Goal: Contribute content: Contribute content

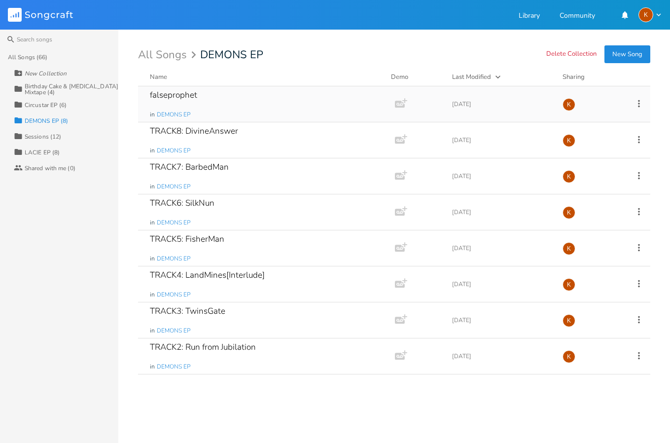
click at [235, 92] on div "falseprophet in DEMONS EP" at bounding box center [264, 103] width 229 height 35
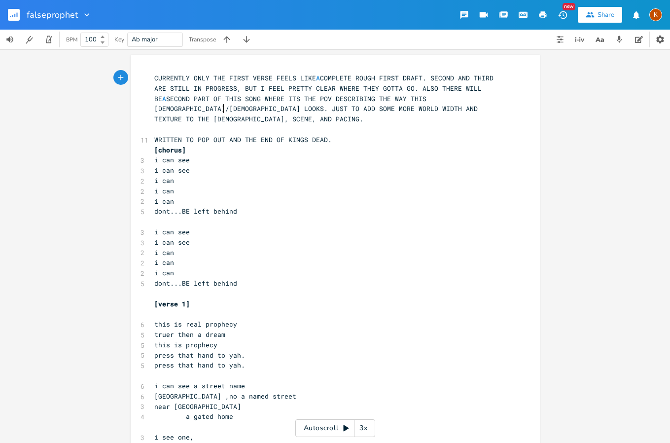
click at [221, 105] on span "CURRENTLY ONLY THE FIRST VERSE FEELS LIKE A COMPLETE ROUGH FIRST DRAFT. SECOND …" at bounding box center [325, 98] width 343 height 50
click at [212, 135] on span "WRITTEN TO POP OUT AND THE END OF KINGS DEAD." at bounding box center [242, 139] width 177 height 9
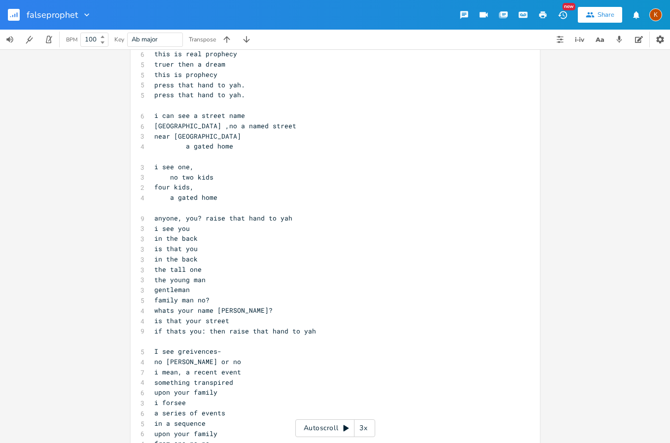
scroll to position [247, 0]
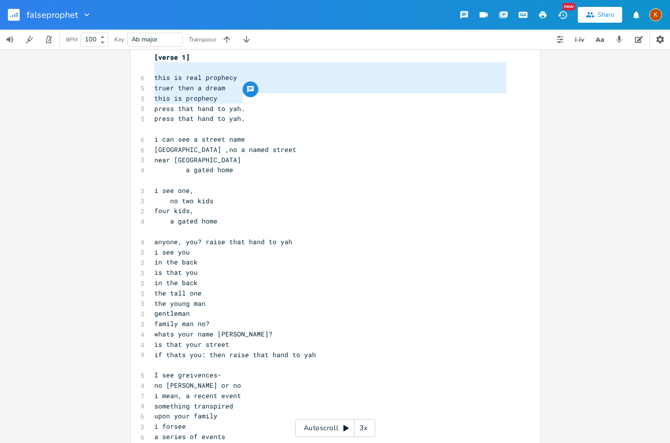
type textarea "this is real prophecy truer then a dream this is prophecy press that hand to ya…"
drag, startPoint x: 150, startPoint y: 66, endPoint x: 250, endPoint y: 106, distance: 107.5
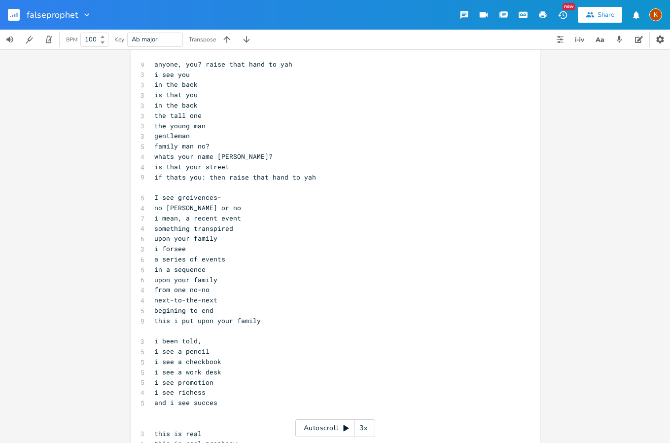
scroll to position [444, 0]
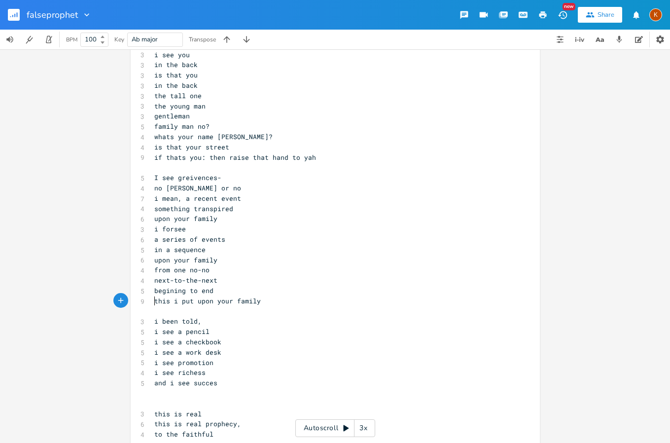
click at [170, 306] on pre "​" at bounding box center [330, 311] width 356 height 10
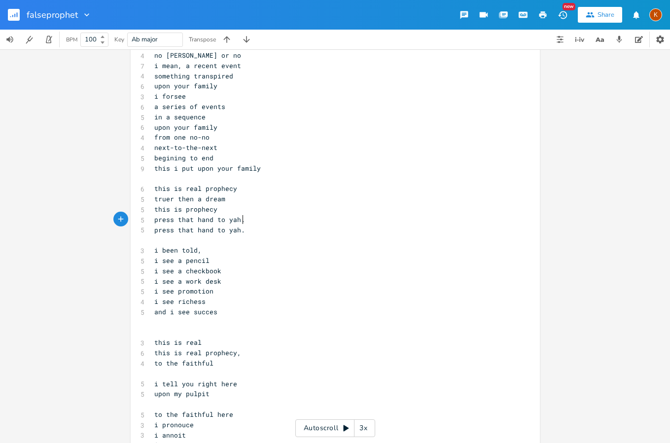
scroll to position [592, 0]
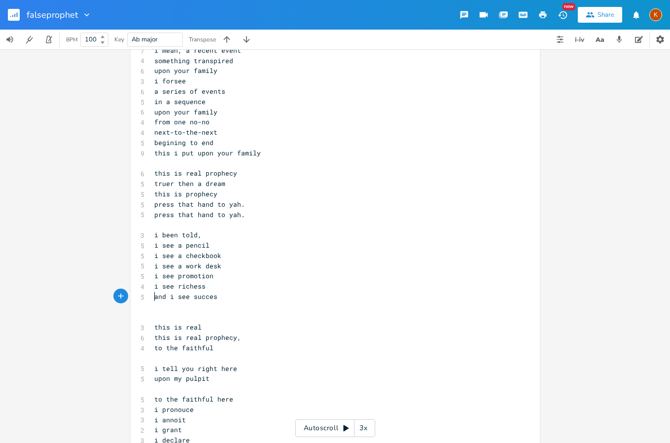
click at [173, 302] on pre "​" at bounding box center [330, 307] width 356 height 10
type textarea "this is real"
drag, startPoint x: 198, startPoint y: 326, endPoint x: 150, endPoint y: 328, distance: 47.4
click at [152, 332] on pre "this is real prophecy," at bounding box center [330, 337] width 356 height 10
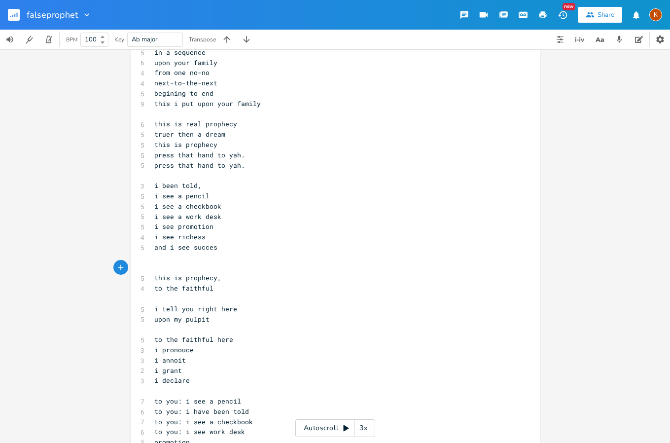
scroll to position [690, 0]
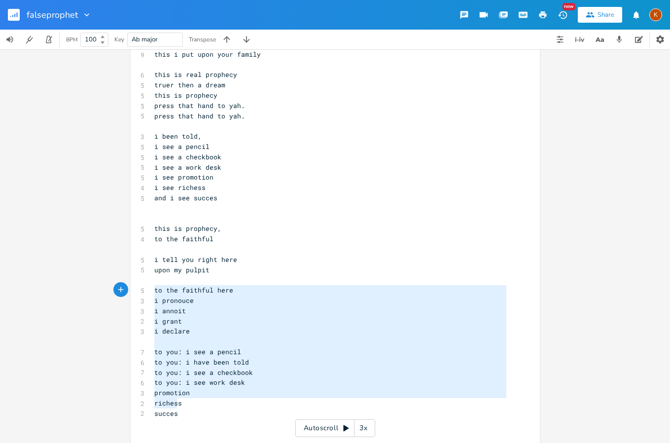
type textarea "to the faithful here i pronouce i annoit i grant i declare to you: i see a penc…"
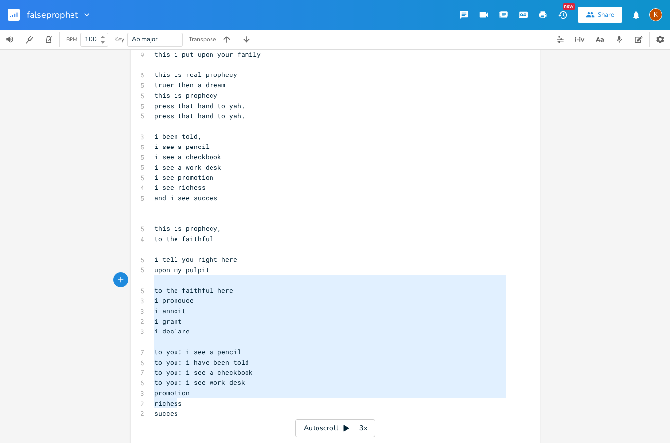
drag, startPoint x: 180, startPoint y: 408, endPoint x: 137, endPoint y: 283, distance: 131.8
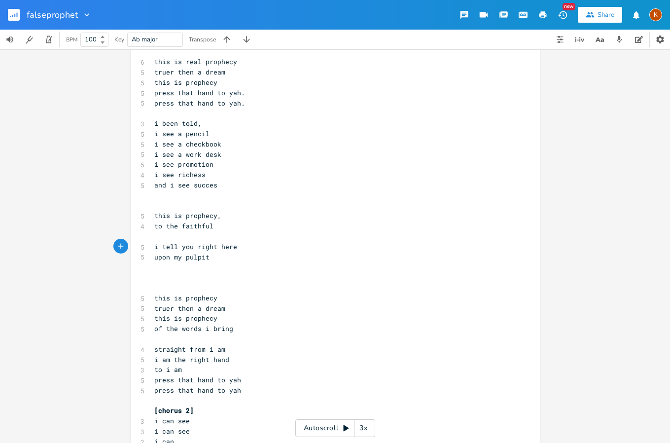
scroll to position [740, 0]
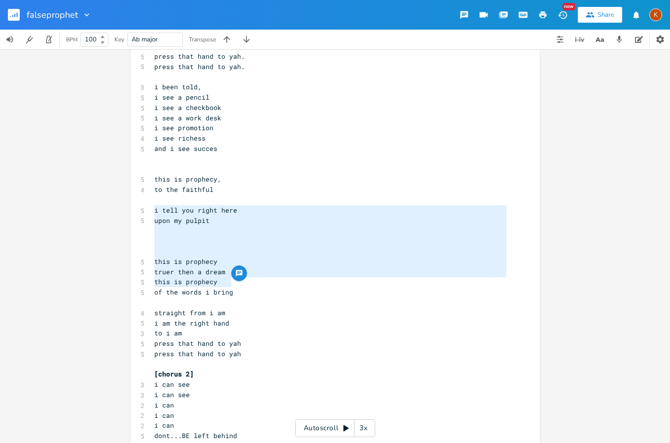
type textarea "i tell you right here upon my pulpit this is prophecy truer then a dream this i…"
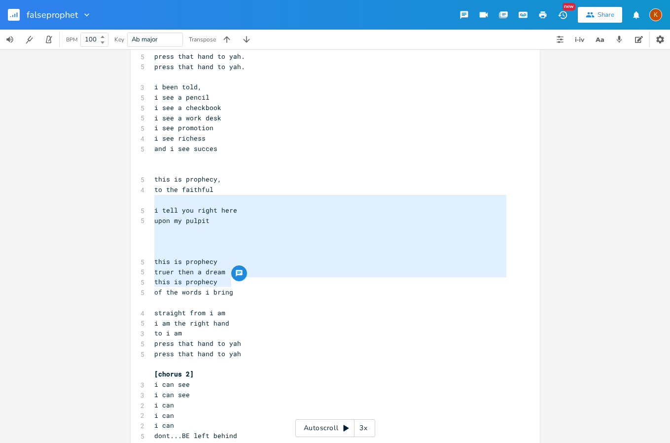
drag, startPoint x: 220, startPoint y: 281, endPoint x: 145, endPoint y: 204, distance: 107.7
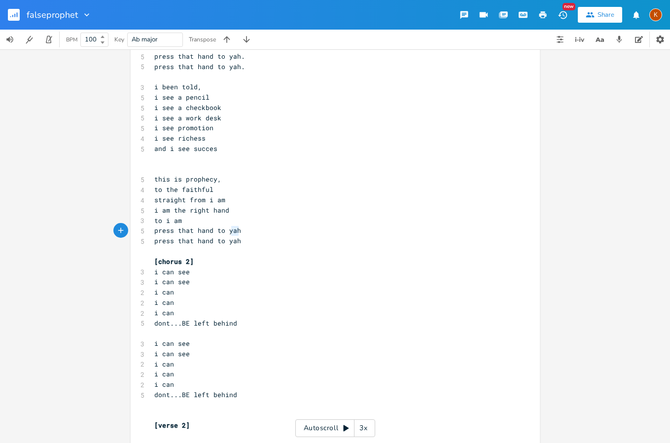
type textarea "press that hand to yah press that hand to yah"
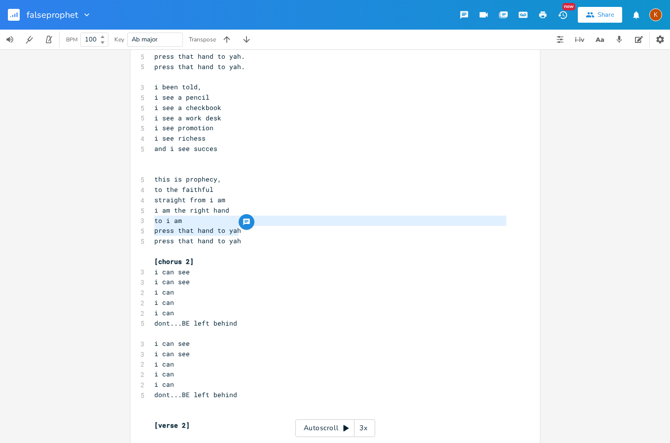
drag, startPoint x: 252, startPoint y: 233, endPoint x: 137, endPoint y: 215, distance: 116.7
click at [137, 215] on div "press that hand to yah press that hand to yah x CURRENTLY ONLY THE FIRST VERSE …" at bounding box center [335, 439] width 409 height 2246
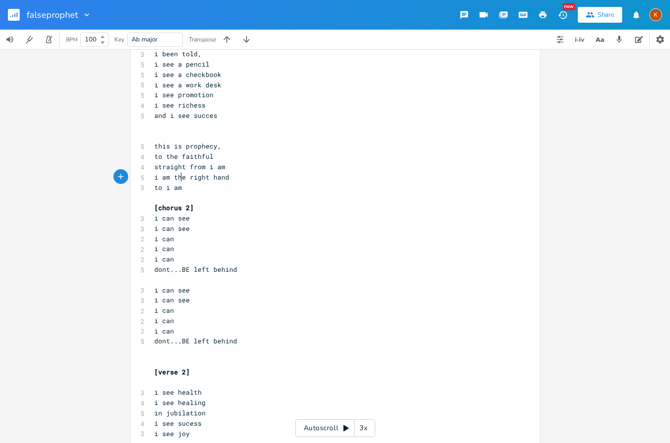
scroll to position [789, 0]
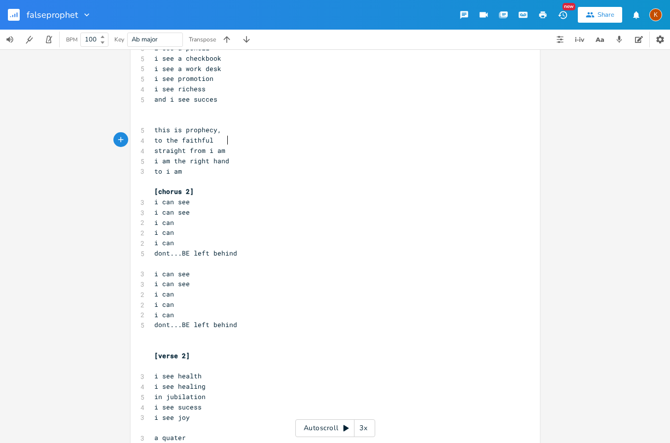
click at [235, 145] on pre "straight from i am" at bounding box center [330, 150] width 356 height 10
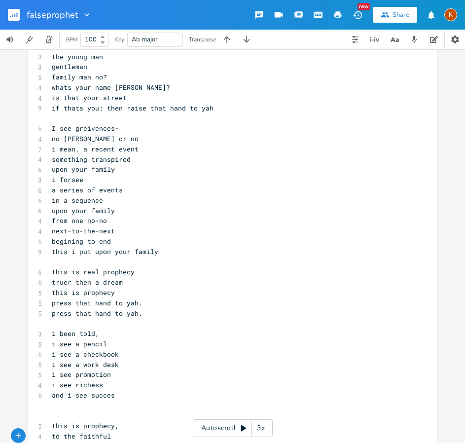
scroll to position [542, 0]
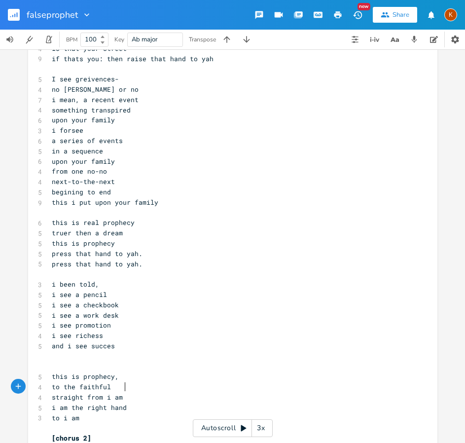
click at [72, 331] on span "i see richess" at bounding box center [77, 335] width 51 height 9
click at [63, 341] on span "and i see succes" at bounding box center [83, 345] width 63 height 9
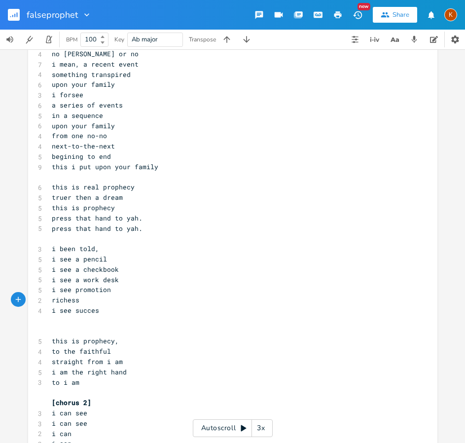
scroll to position [592, 0]
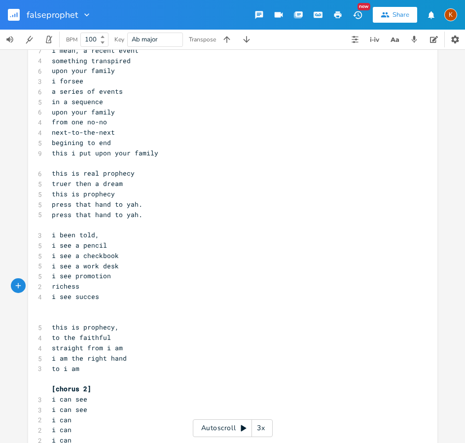
click at [88, 312] on pre "​" at bounding box center [228, 317] width 356 height 10
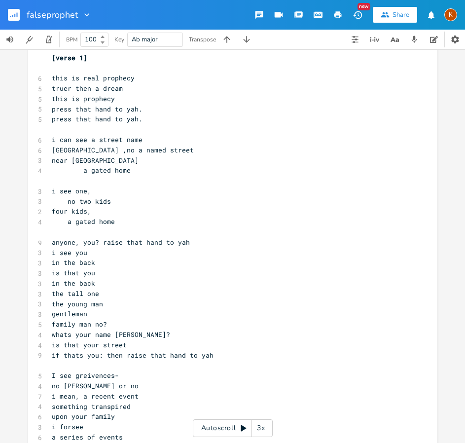
scroll to position [296, 0]
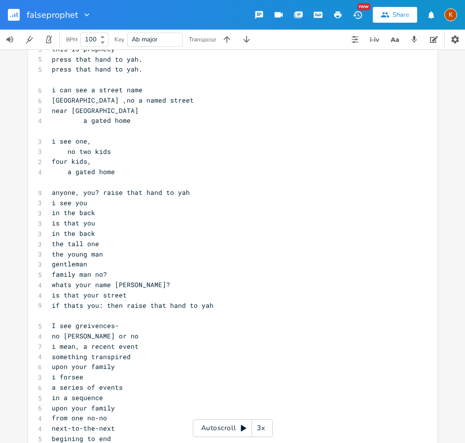
click at [104, 269] on pre "family man no?" at bounding box center [228, 274] width 356 height 10
type textarea "rih"
type textarea "h"
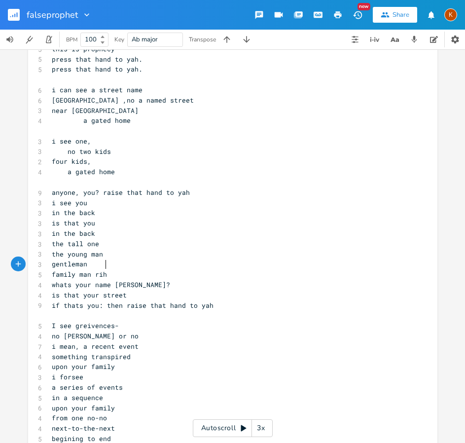
type textarea "ht"
type textarea "h"
type textarea "ggggg"
type textarea "h"
type textarea "ht?"
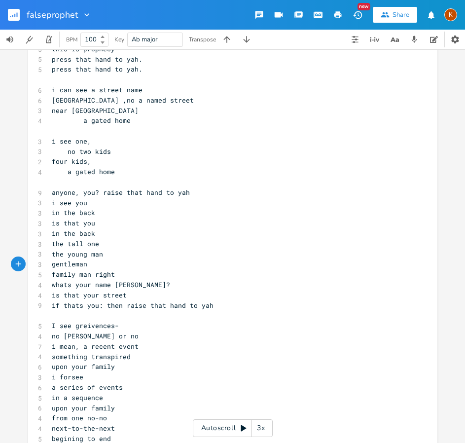
scroll to position [0, 9]
click at [103, 301] on span "if thats you: then raise that hand to yah" at bounding box center [133, 305] width 162 height 9
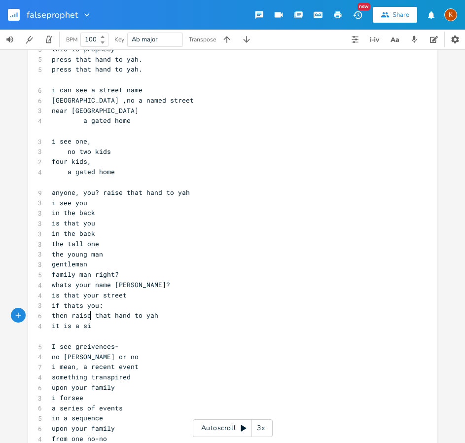
type textarea "it is a sign"
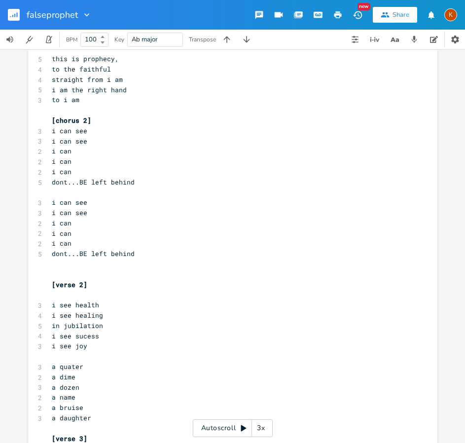
scroll to position [887, 0]
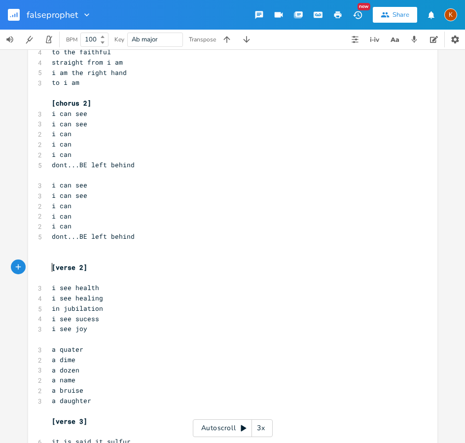
click at [84, 272] on pre "​" at bounding box center [228, 277] width 356 height 10
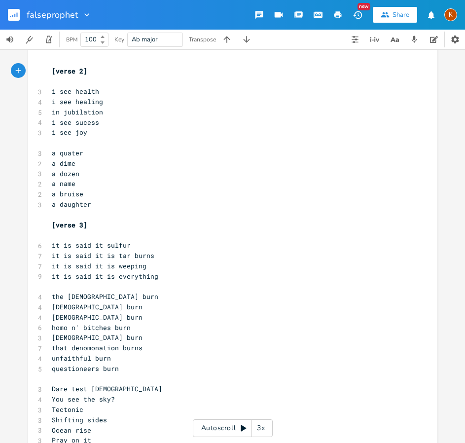
scroll to position [1087, 0]
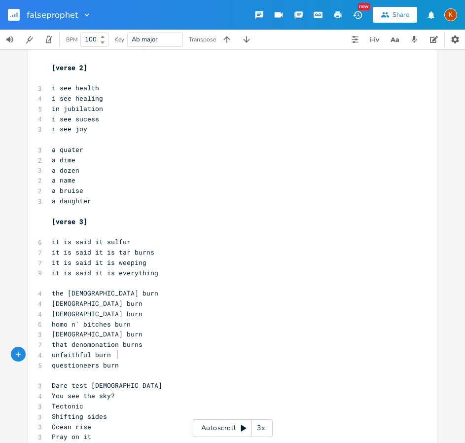
click at [124, 360] on pre "questioneers burn" at bounding box center [228, 365] width 356 height 10
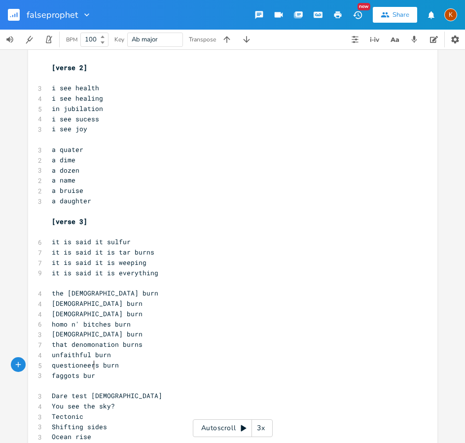
type textarea "faggots burn"
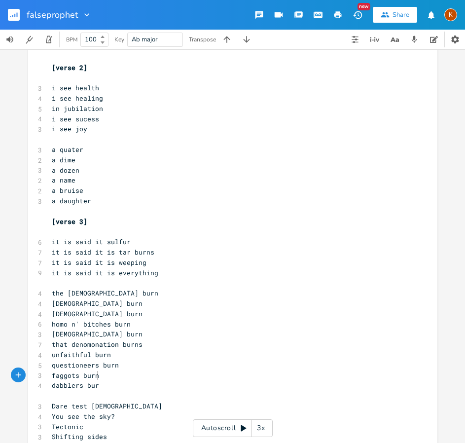
type textarea "dabblers burn"
type textarea "haggl"
type textarea "ha"
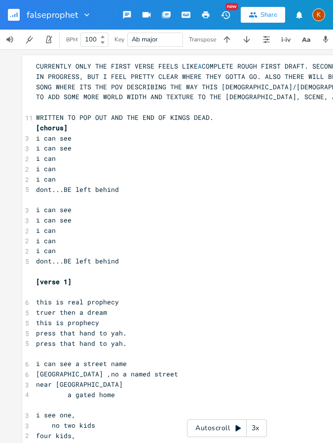
scroll to position [1044, 0]
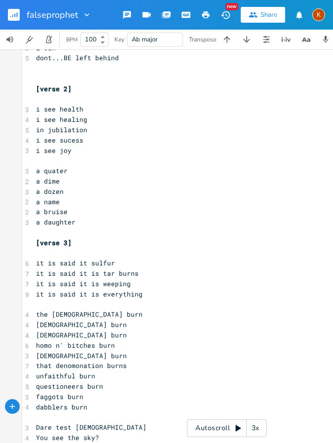
click at [71, 137] on span "i see sucess" at bounding box center [59, 140] width 47 height 9
click at [316, 65] on pre "​" at bounding box center [227, 68] width 386 height 10
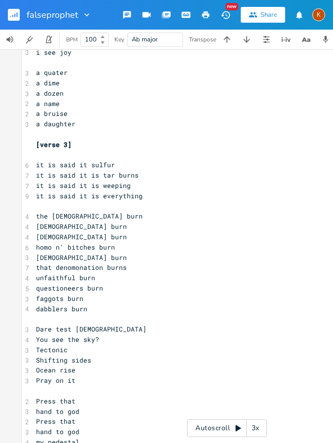
scroll to position [1192, 0]
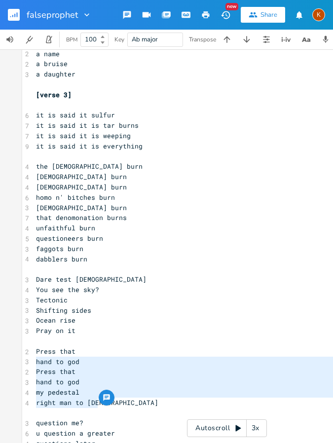
type textarea "Press that hand to god Press that hand to god my pedestal right man to god"
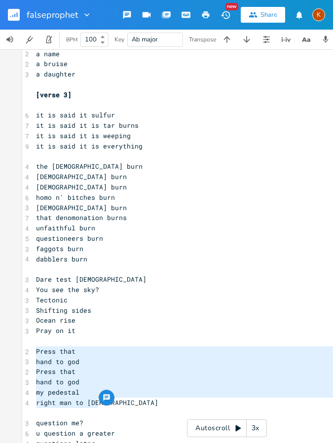
drag, startPoint x: 90, startPoint y: 402, endPoint x: 30, endPoint y: 352, distance: 78.7
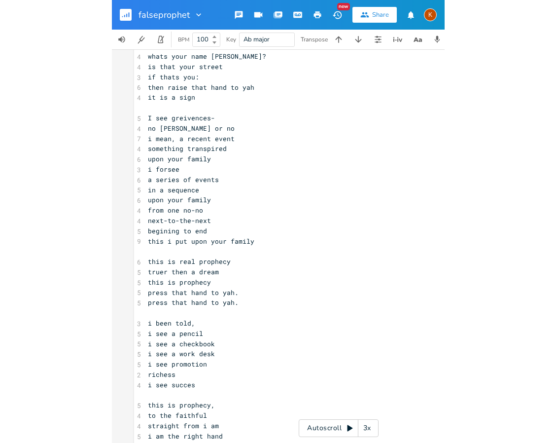
scroll to position [501, 0]
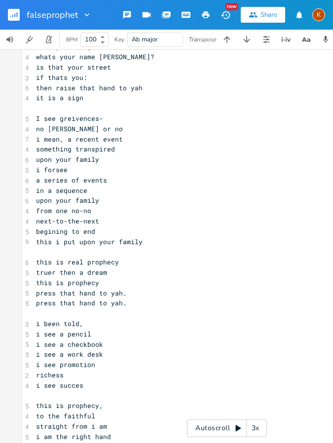
click at [326, 170] on pre "i forsee" at bounding box center [227, 170] width 386 height 10
click at [5, 14] on div "falseprophet" at bounding box center [46, 15] width 92 height 30
click at [9, 14] on rect "button" at bounding box center [14, 15] width 12 height 12
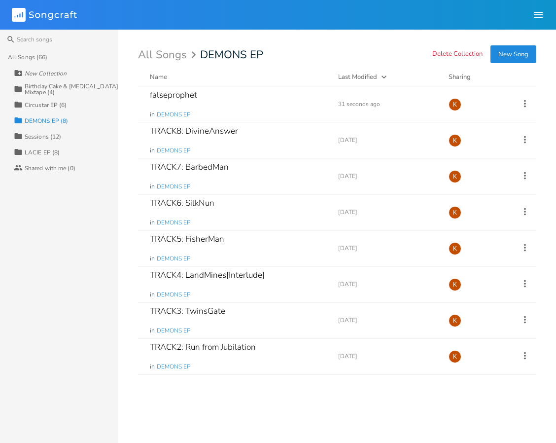
click at [28, 135] on div "Sessions (12)" at bounding box center [43, 137] width 36 height 6
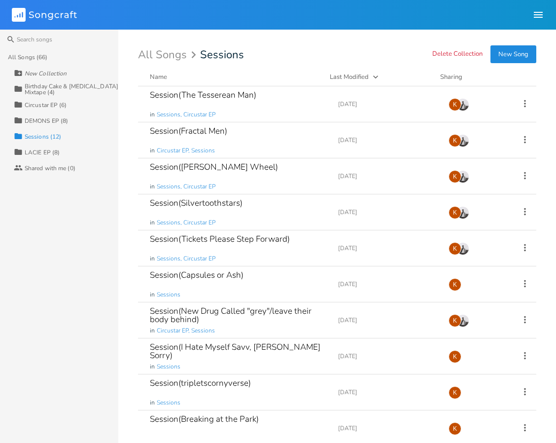
click at [38, 153] on div "LACIE EP (8)" at bounding box center [42, 152] width 35 height 6
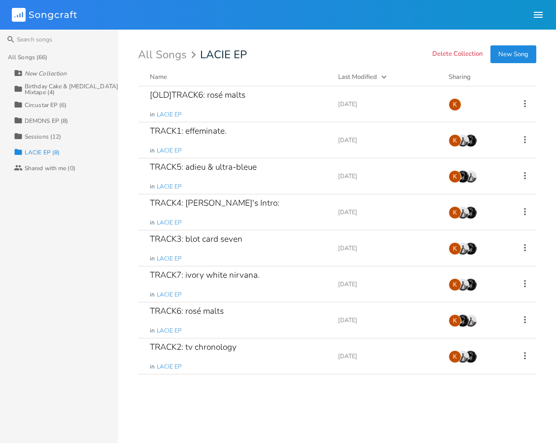
click at [43, 142] on div "Collection Sessions (12)" at bounding box center [66, 136] width 105 height 16
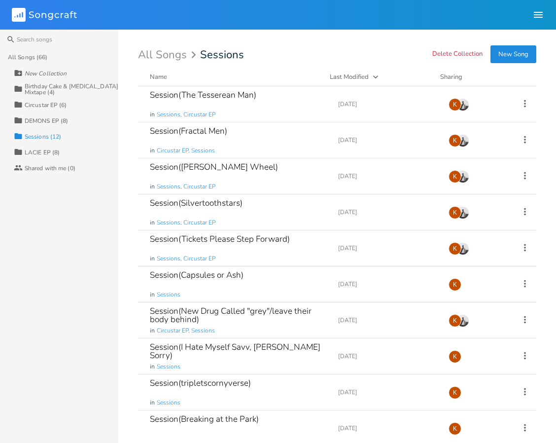
click at [48, 123] on div "DEMONS EP (8)" at bounding box center [46, 121] width 43 height 6
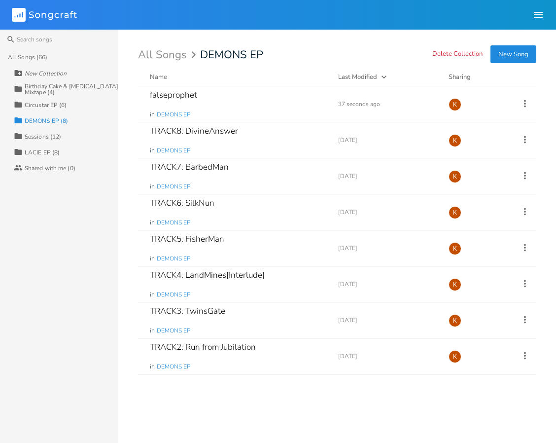
click at [54, 103] on div "Circustar EP (6)" at bounding box center [46, 105] width 42 height 6
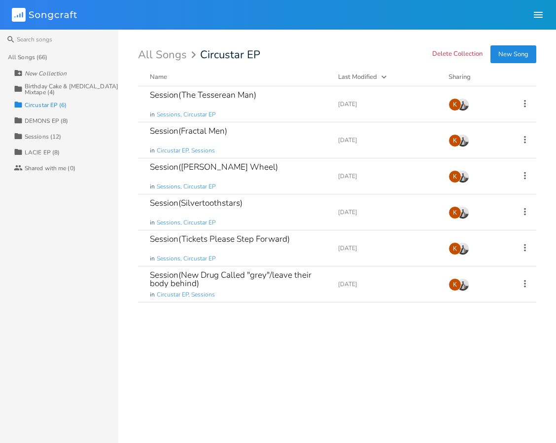
click at [305, 20] on header "Songcraft Library Community K" at bounding box center [278, 15] width 556 height 30
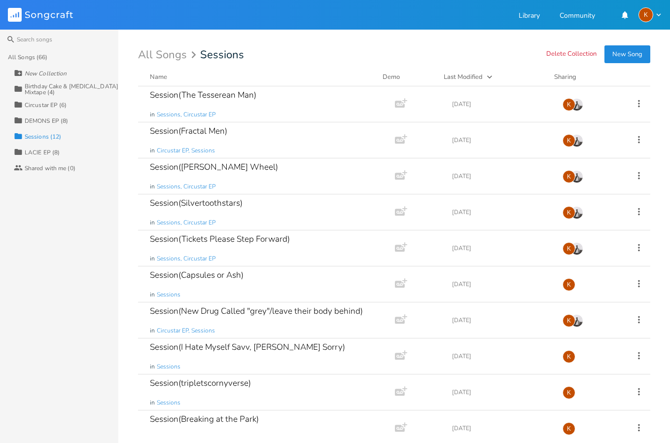
click at [58, 97] on div "Collection Circustar EP (6)" at bounding box center [66, 105] width 105 height 16
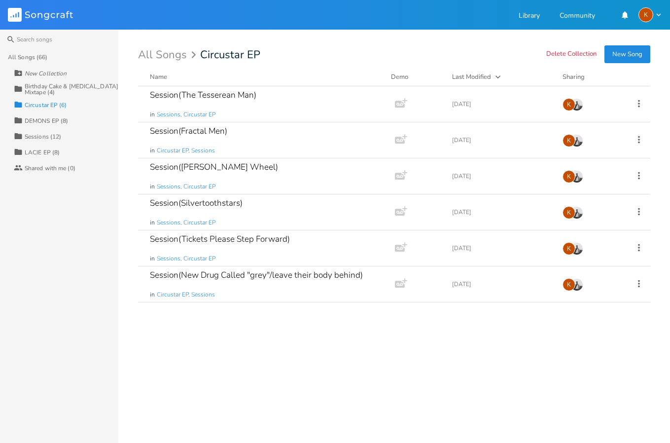
click at [61, 88] on div "Birthday Cake & [MEDICAL_DATA] Mixtape (4)" at bounding box center [72, 89] width 94 height 12
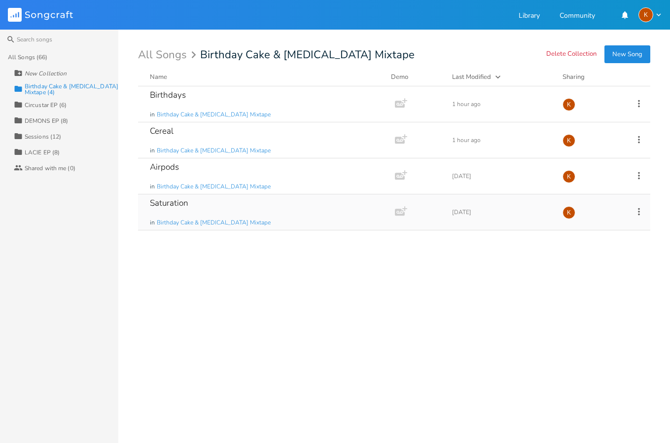
click at [249, 203] on div "Saturation in Birthday Cake & Ammonia Mixtape" at bounding box center [264, 211] width 229 height 35
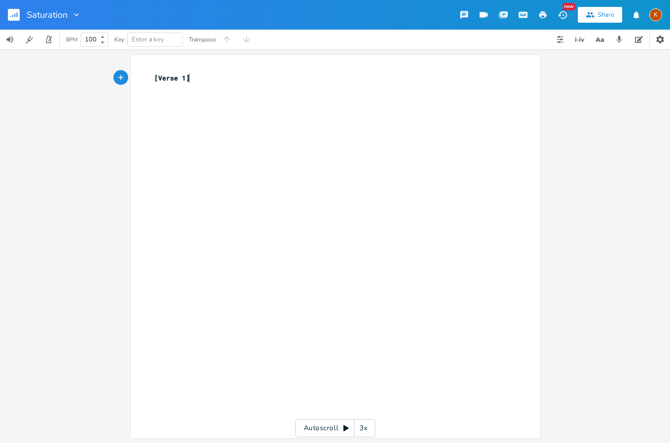
click at [200, 108] on div "xxxxxxxxxx [Verse 1] ​" at bounding box center [342, 256] width 381 height 370
type textarea "deleted tinder twice"
type textarea "redownloaded on bel"
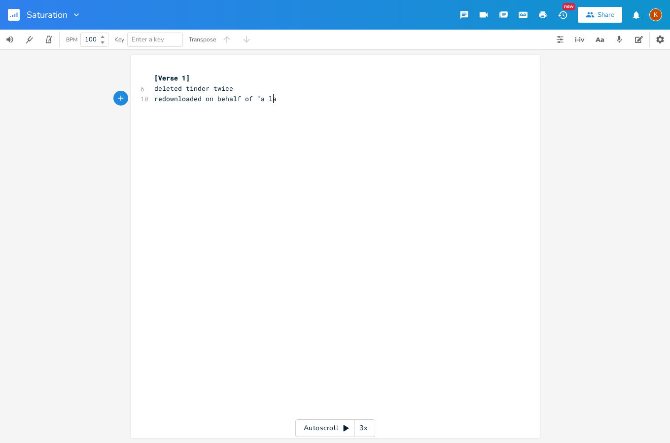
type textarea "half of "a lat"
type textarea ","
type textarea "a late n lonely fir"
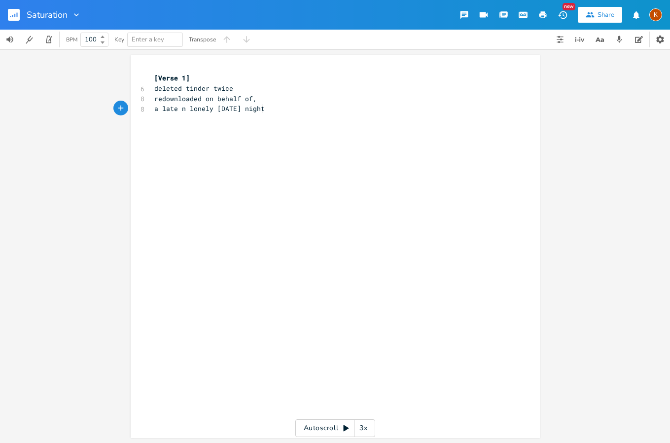
type textarea "riday night""
type textarea "hundred swipes"
type textarea "on in a hundred"
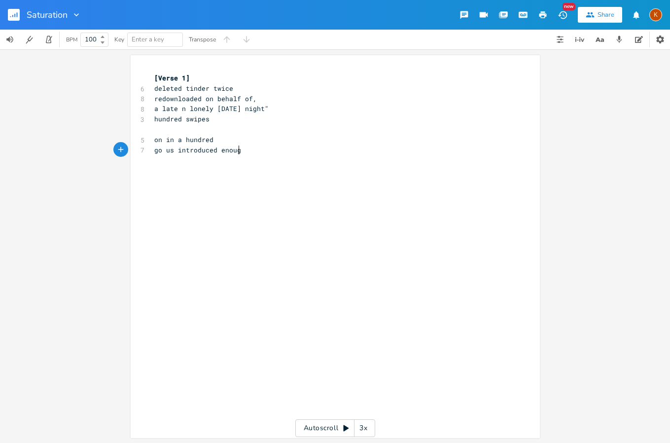
type textarea "go us introduced enough"
type textarea "enough"
type textarea "interested"
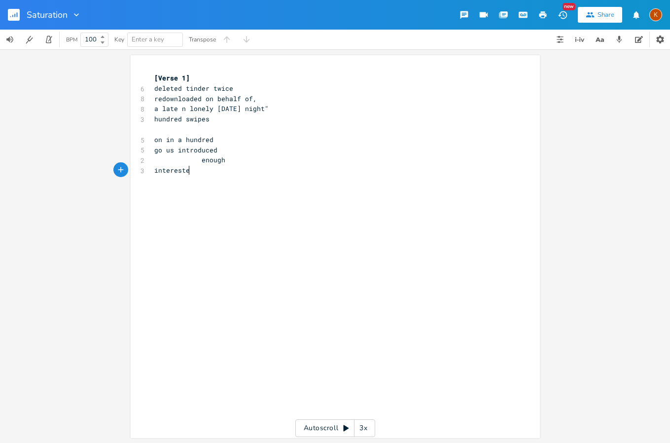
type textarea "ed"
type textarea "enough"
type textarea "to d"
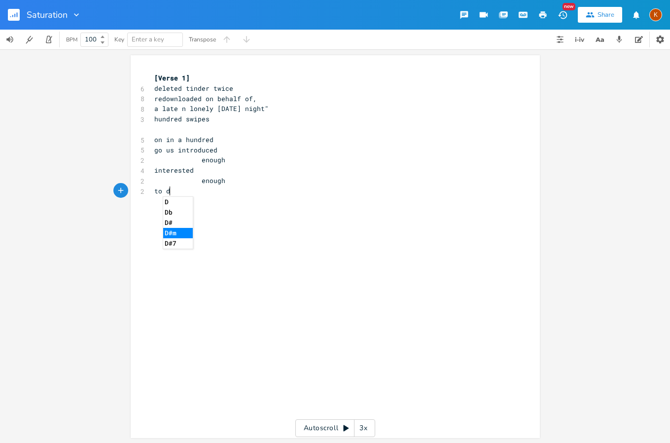
click at [186, 190] on pre "to d" at bounding box center [330, 191] width 356 height 10
type textarea "rive barely drin"
type textarea "unl"
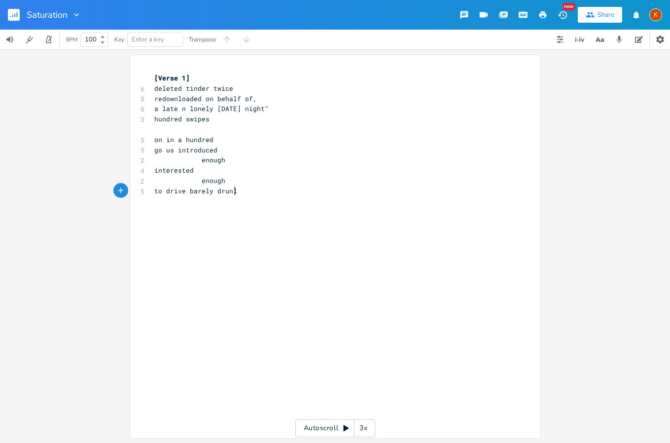
scroll to position [0, 9]
type textarea ","
type textarea "."
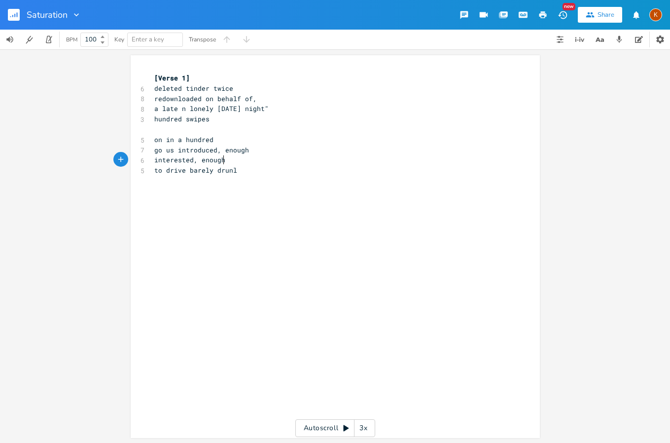
scroll to position [0, 1]
type textarea "."
click at [257, 177] on div "xxxxxxxxxx [Verse 1] 6 deleted tinder twice 8 redownloaded on behalf of, 8 a la…" at bounding box center [342, 256] width 381 height 370
type textarea "k"
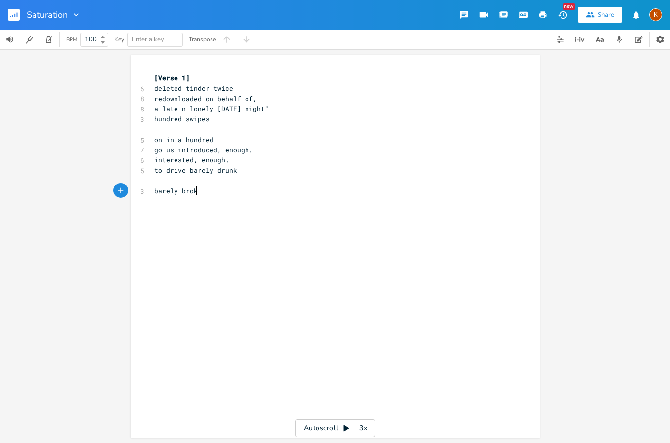
type textarea "barely broke"
type textarea "cheap sex"
type textarea "barely sex"
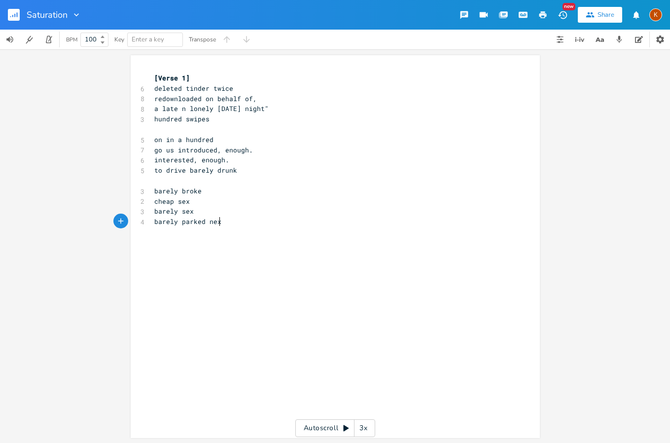
type textarea "barely parked next"
type textarea "to the 45+ nigh"
type textarea "t rates"
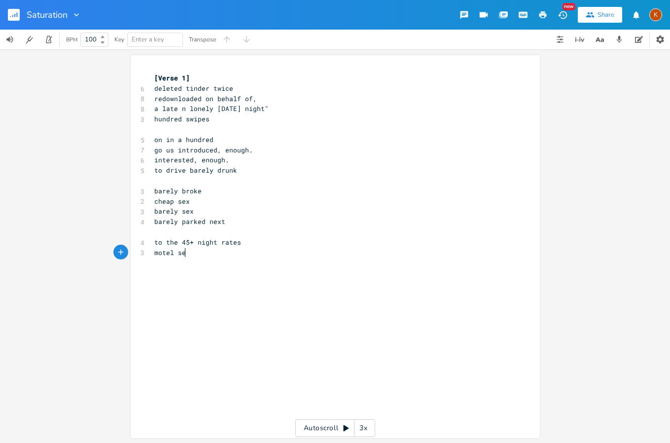
type textarea "motel sex"
type textarea "cum"
type textarea "blackout"
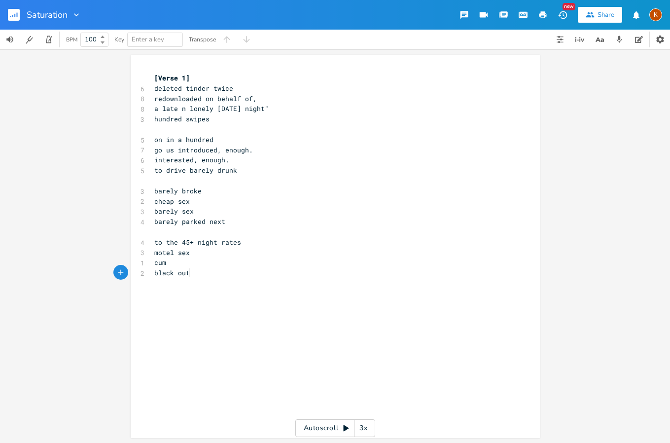
type textarea "out"
type textarea "wakeup"
type textarea "up next to them"
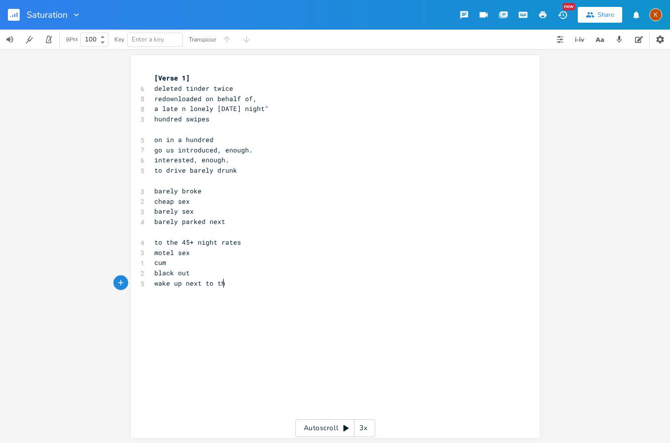
scroll to position [0, 48]
type textarea "Them"
type textarea "the pair of legs wit"
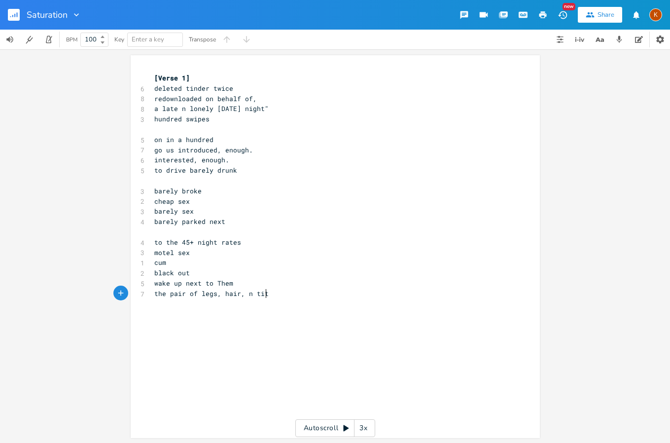
type textarea ", hair, n tits"
type textarea "i think i,"
type textarea "m gonna...NO"
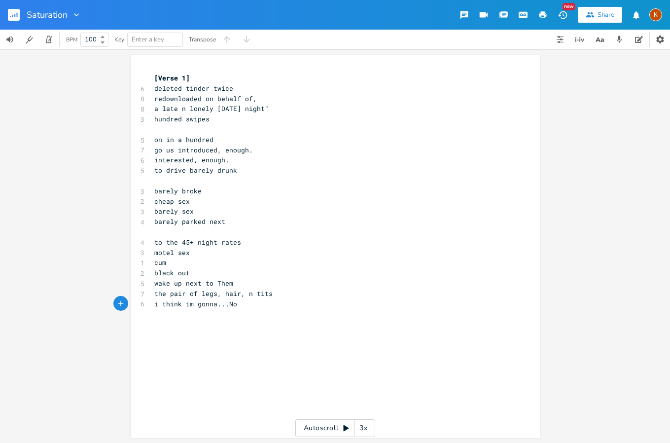
type textarea "o,"
type textarea "Ive"
type textarea "'ve been sick"
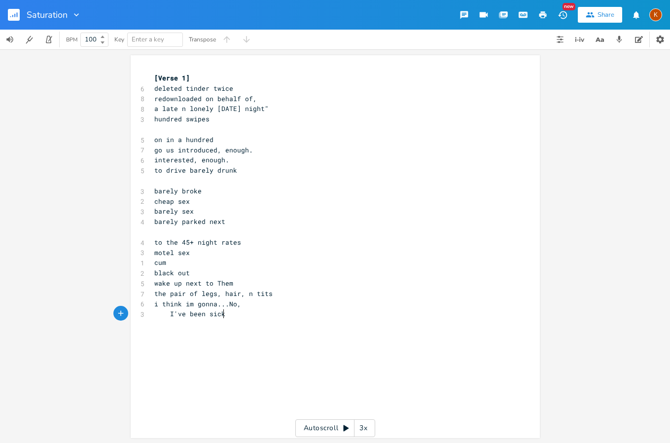
scroll to position [0, 36]
click at [161, 110] on span "a late n lonely friday night"" at bounding box center [211, 108] width 114 height 9
type textarea """
click at [154, 106] on span "a "late n lonely friday night"" at bounding box center [213, 108] width 118 height 9
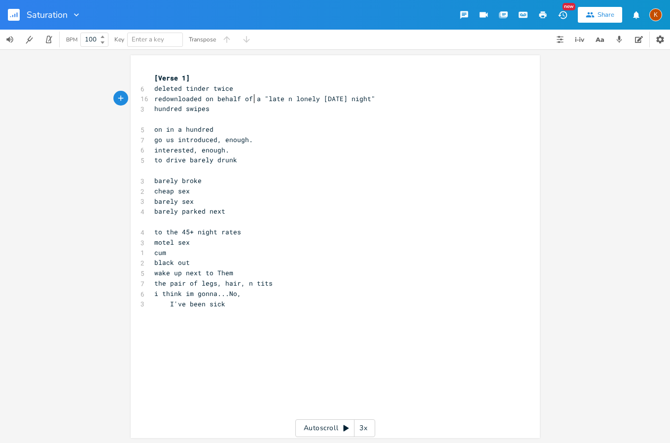
scroll to position [0, 2]
type textarea ","
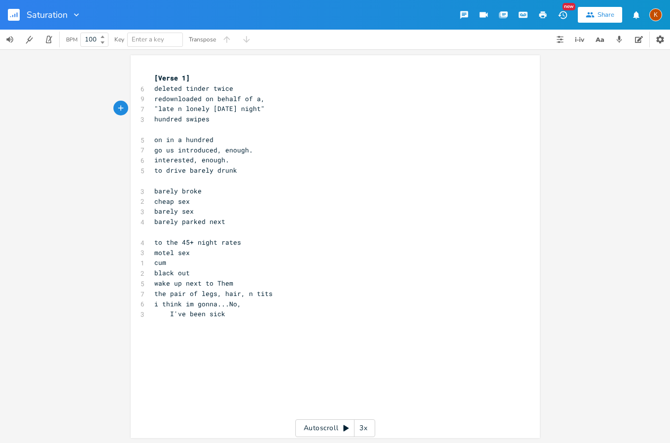
click at [213, 141] on pre "on in a hundred" at bounding box center [330, 140] width 356 height 10
click at [158, 139] on span "on in a hundred" at bounding box center [183, 139] width 59 height 9
type textarea "e lucky"
click at [188, 141] on span "one lucky in a hundred" at bounding box center [197, 139] width 87 height 9
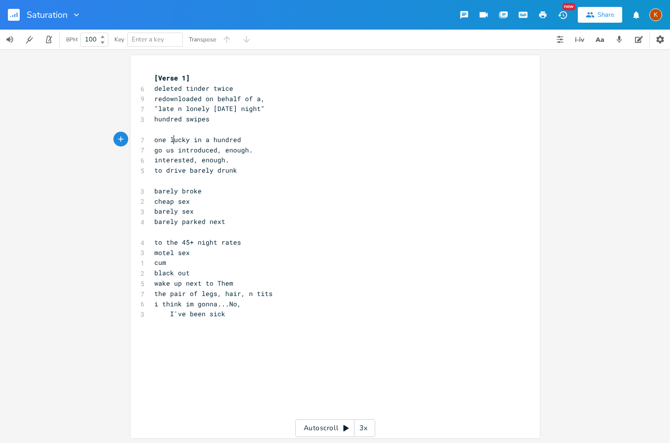
click at [169, 140] on span "one lucky in a hundred" at bounding box center [197, 139] width 87 height 9
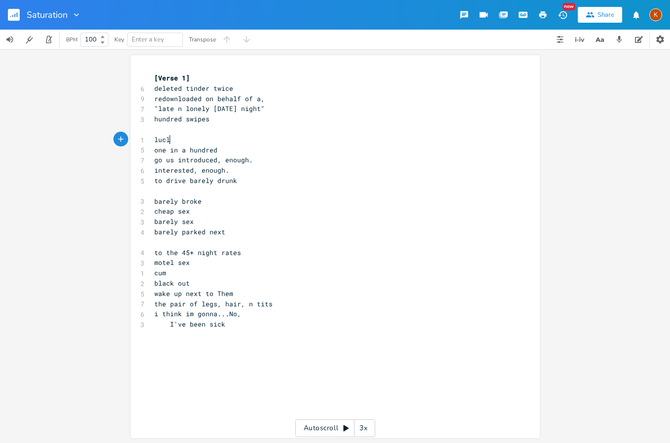
type textarea "lucly"
type textarea "ky land"
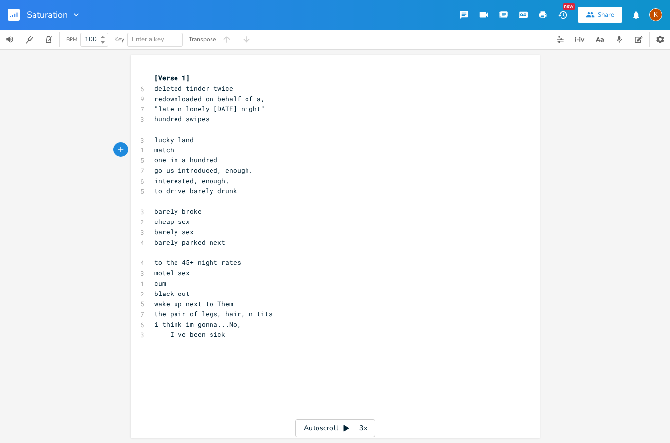
type textarea "matched"
type textarea "in a hundred batch"
type textarea "batch"
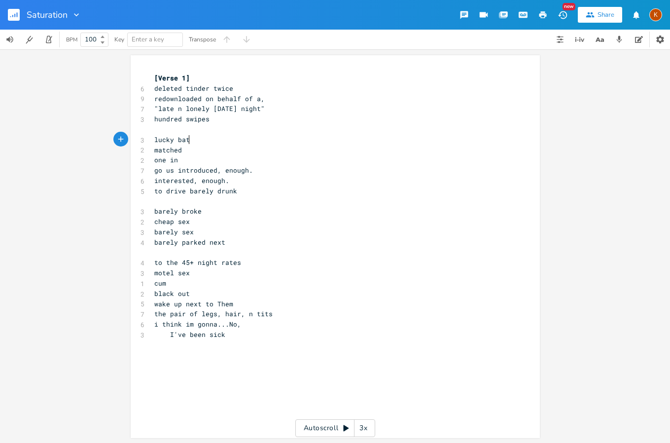
scroll to position [0, 18]
type textarea "hundred"
click at [176, 162] on span "one in hundred" at bounding box center [181, 159] width 55 height 9
type textarea "the"
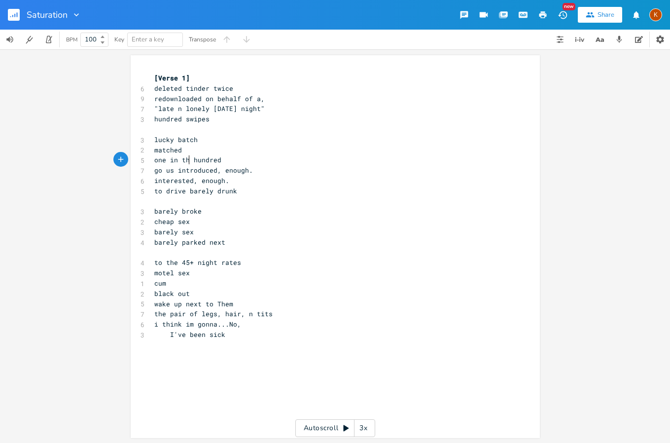
scroll to position [0, 11]
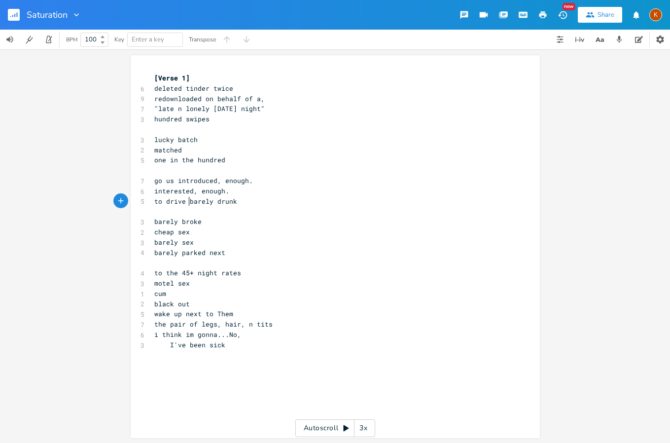
click at [186, 199] on span "to drive barely drunk" at bounding box center [195, 201] width 83 height 9
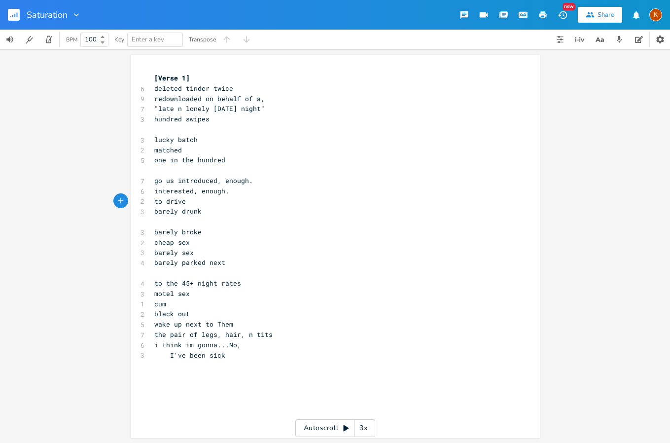
type textarea ","
type textarea "just"
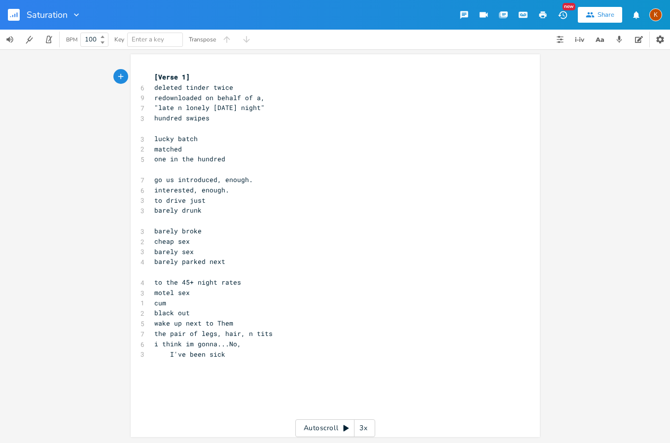
click at [175, 181] on span "go us introduced, enough." at bounding box center [203, 179] width 99 height 9
click at [270, 333] on pre "the pair of legs, hair, n tits" at bounding box center [330, 333] width 356 height 10
type textarea "i dont"
type textarea "'t kn"
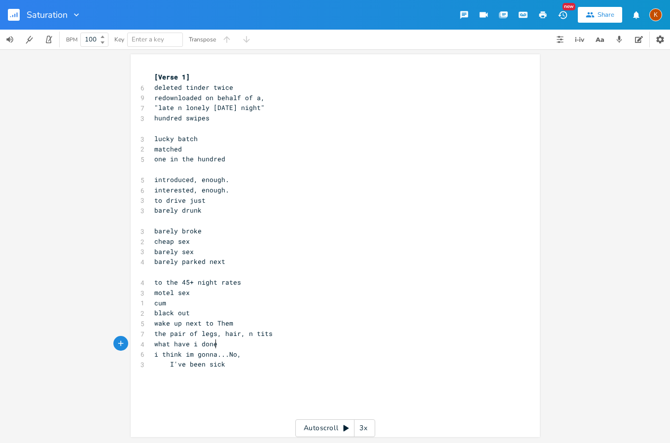
type textarea "what have i done""
type textarea """
type textarea "i know what i done"
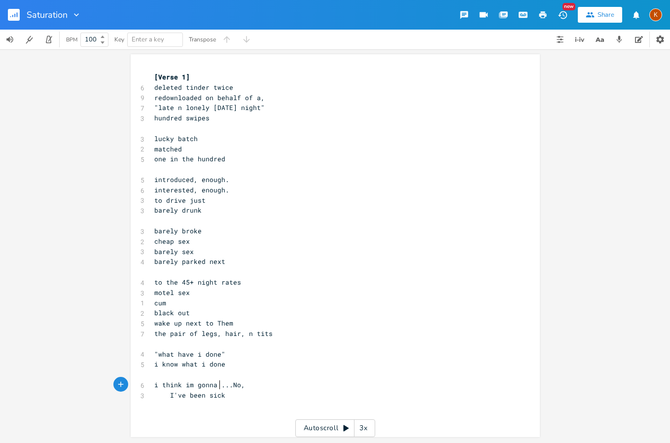
scroll to position [0, 8]
type textarea "be"
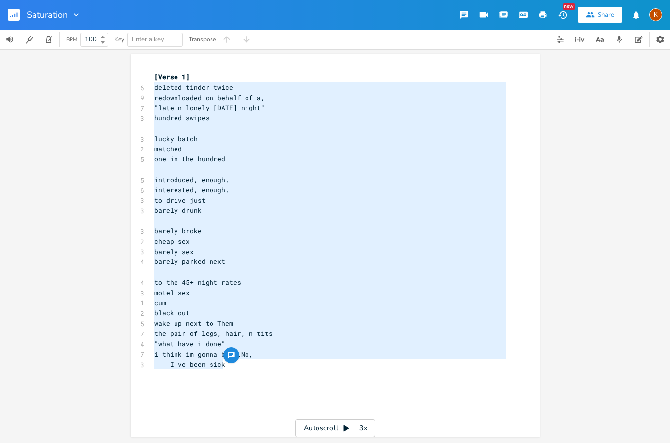
type textarea "deleted tinder twice redownloaded on behalf of a, "late n lonely friday night" …"
click at [259, 60] on div "deleted tinder twice redownloaded on behalf of a, "late n lonely friday night" …" at bounding box center [335, 245] width 409 height 383
click at [237, 87] on pre "deleted tinder twice" at bounding box center [330, 87] width 356 height 10
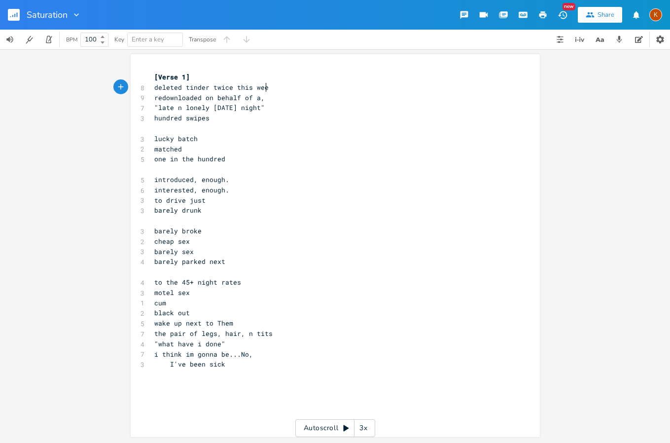
scroll to position [0, 29]
type textarea "this week"
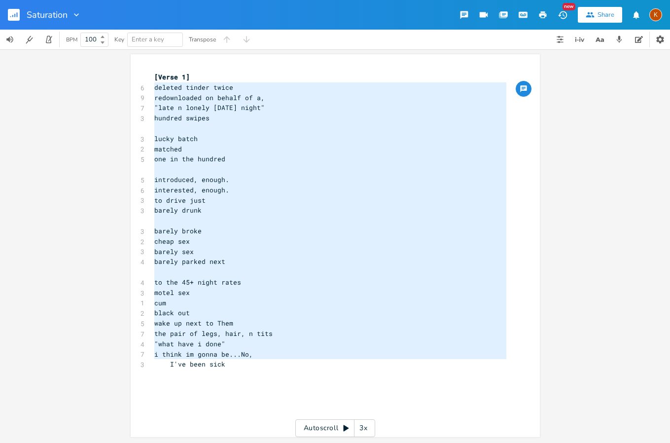
type textarea "deleted tinder twice redownloaded on behalf of a, "late n lonely friday night" …"
click at [259, 370] on div "x [Verse 1] 6 deleted tinder twice 9 redownloaded on behalf of a, 7 "late n lon…" at bounding box center [330, 220] width 356 height 301
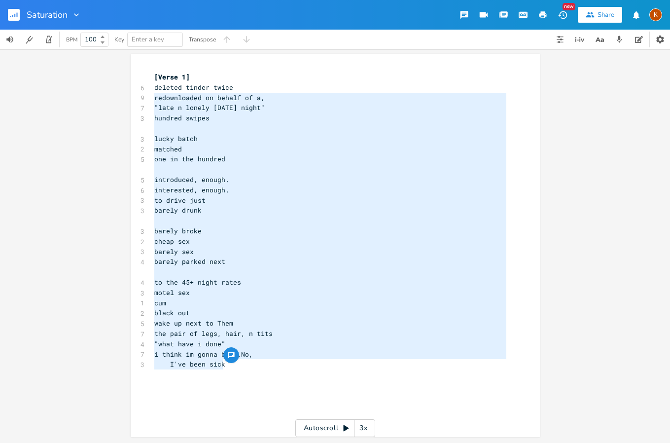
type textarea "deleted tinder twice redownloaded on behalf of a, "late n lonely friday night" …"
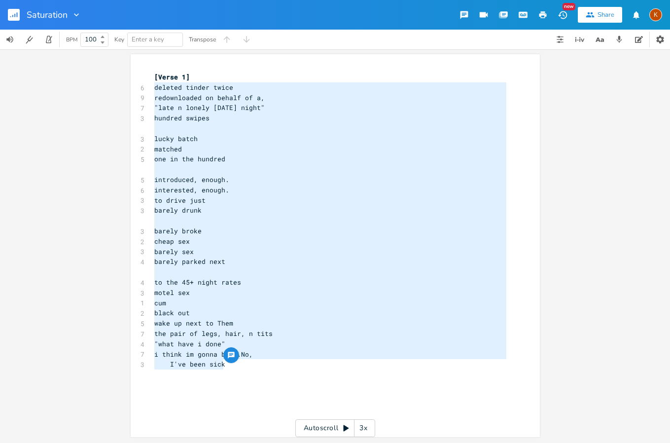
drag, startPoint x: 254, startPoint y: 365, endPoint x: 144, endPoint y: 90, distance: 296.0
click at [144, 90] on div "deleted tinder twice redownloaded on behalf of a, "late n lonely friday night" …" at bounding box center [335, 245] width 409 height 383
click at [253, 389] on div "x [Verse 1] 6 deleted tinder twice 9 redownloaded on behalf of a, 7 "late n lon…" at bounding box center [342, 255] width 381 height 370
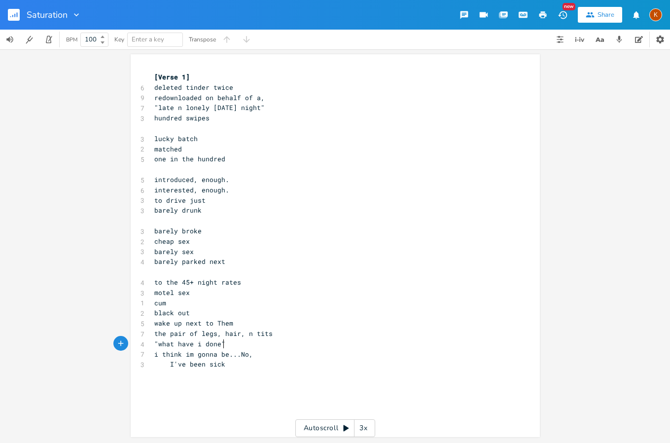
click at [245, 341] on pre ""what have i done"" at bounding box center [330, 344] width 356 height 10
type textarea ""what have i done""
drag, startPoint x: 245, startPoint y: 341, endPoint x: 149, endPoint y: 342, distance: 95.2
click at [152, 342] on pre ""what have i done"" at bounding box center [330, 344] width 356 height 10
click at [332, 363] on pre "I've been sick" at bounding box center [330, 364] width 356 height 10
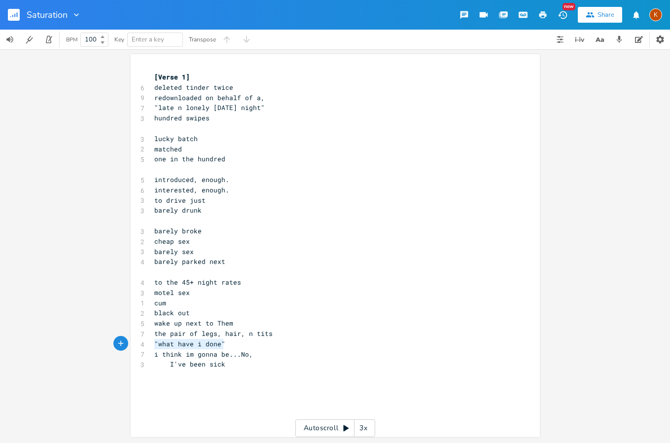
drag, startPoint x: 220, startPoint y: 344, endPoint x: 149, endPoint y: 345, distance: 70.5
click at [152, 345] on pre ""what have i done"" at bounding box center [330, 344] width 356 height 10
type textarea "you"
type textarea ""you can;t"
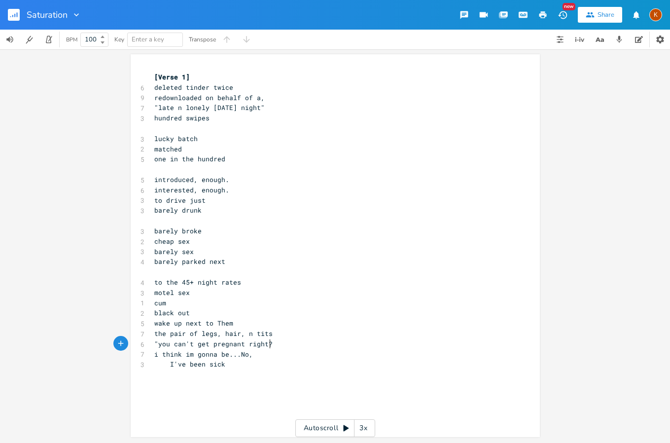
type textarea "'t get pregnant right?""
type textarea ",."
type textarea "...."
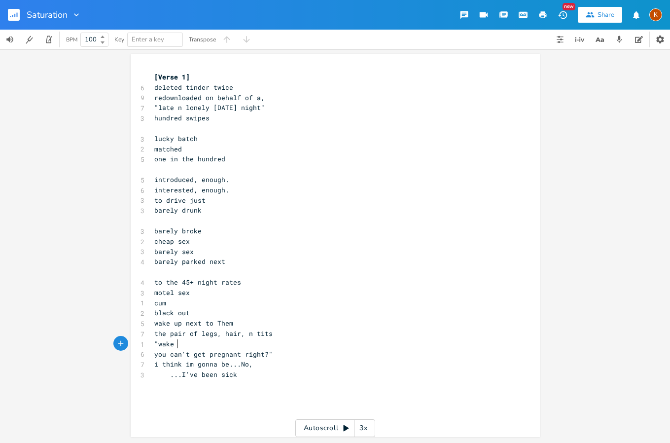
scroll to position [0, 24]
type textarea "wake up,"
type textarea "."
type textarea "shit-"
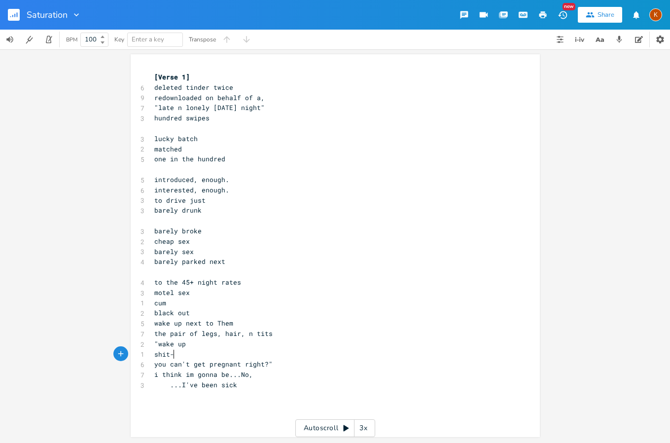
scroll to position [0, 13]
type textarea "..."
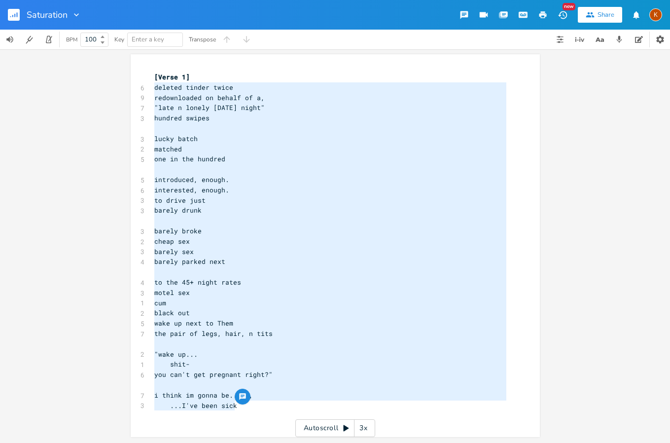
type textarea "deleted tinder twice redownloaded on behalf of a, "late n lonely friday night" …"
click at [346, 101] on pre "redownloaded on behalf of a," at bounding box center [330, 98] width 356 height 10
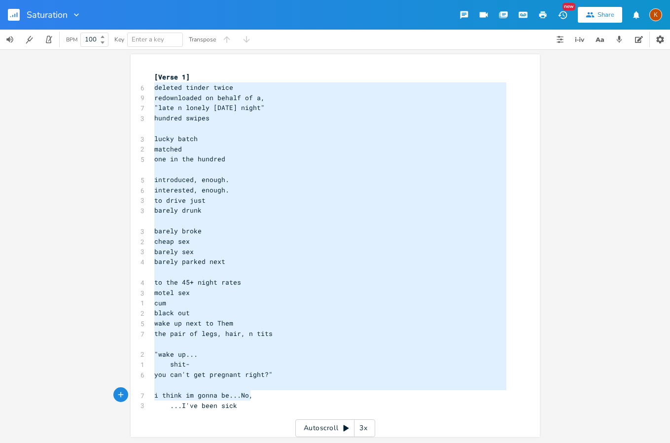
type textarea "deleted tinder twice redownloaded on behalf of a, "late n lonely friday night" …"
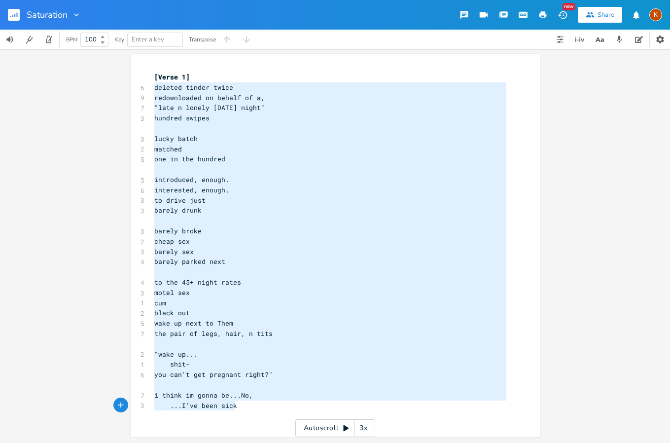
drag, startPoint x: 150, startPoint y: 87, endPoint x: 262, endPoint y: 410, distance: 341.8
click at [262, 410] on div "[Verse 1] 6 deleted tinder twice 9 redownloaded on behalf of a, 7 "late n lonel…" at bounding box center [330, 241] width 356 height 338
click at [242, 84] on pre "deleted tinder twice" at bounding box center [330, 87] width 356 height 10
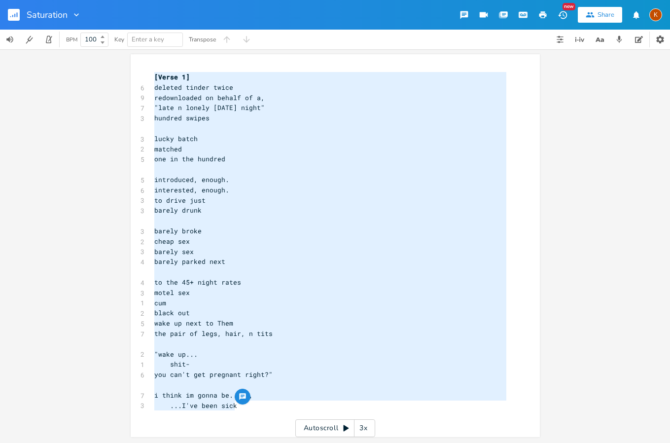
type textarea "deleted tinder twice redownloaded on behalf of a, "late n lonely friday night" …"
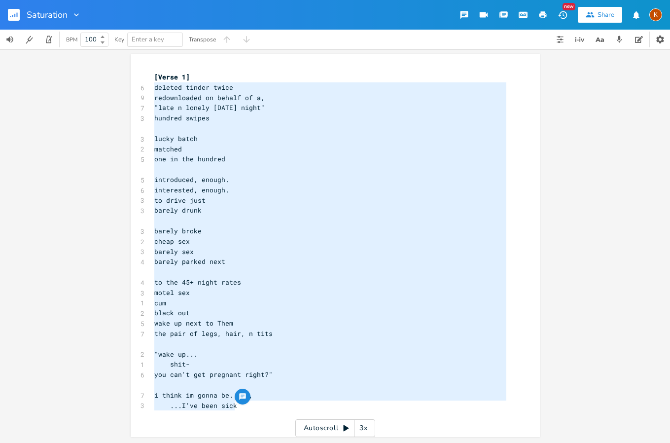
drag, startPoint x: 266, startPoint y: 416, endPoint x: 137, endPoint y: 85, distance: 354.7
click at [137, 85] on div "deleted tinder twice redownloaded on behalf of a, "late n lonely friday night" …" at bounding box center [335, 245] width 409 height 383
click at [9, 16] on rect "button" at bounding box center [14, 15] width 12 height 12
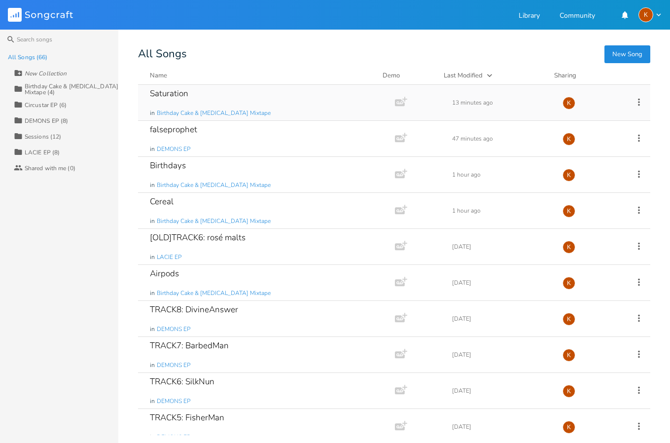
click at [225, 95] on div "Saturation in Birthday Cake & Ammonia Mixtape" at bounding box center [264, 102] width 229 height 35
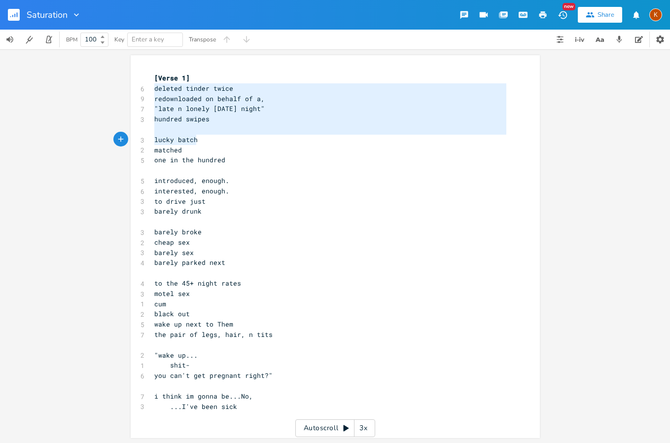
scroll to position [1, 0]
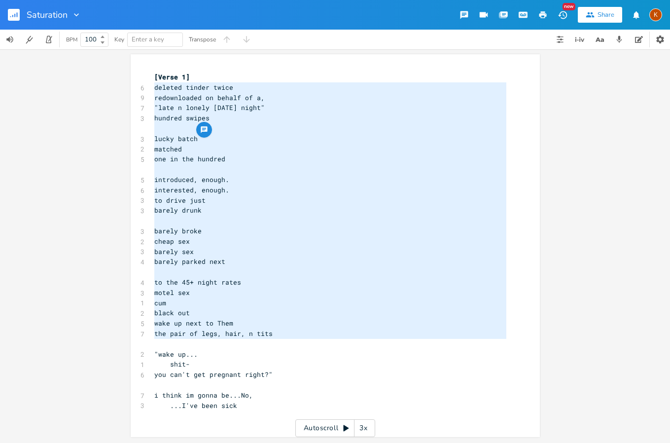
type textarea "deleted tinder twice redownloaded on behalf of a, "late n lonely friday night" …"
drag, startPoint x: 150, startPoint y: 89, endPoint x: 373, endPoint y: 338, distance: 333.8
click at [365, 352] on div "[Verse 1] 6 deleted tinder twice 9 redownloaded on behalf of a, 7 "late n lonel…" at bounding box center [330, 241] width 356 height 338
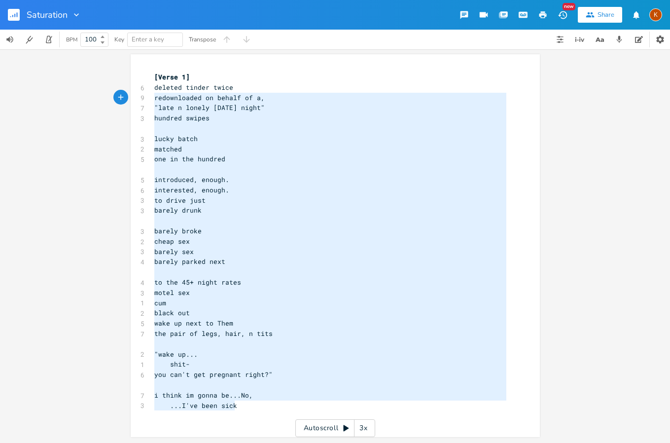
type textarea "deleted tinder twice redownloaded on behalf of a, "late n lonely friday night" …"
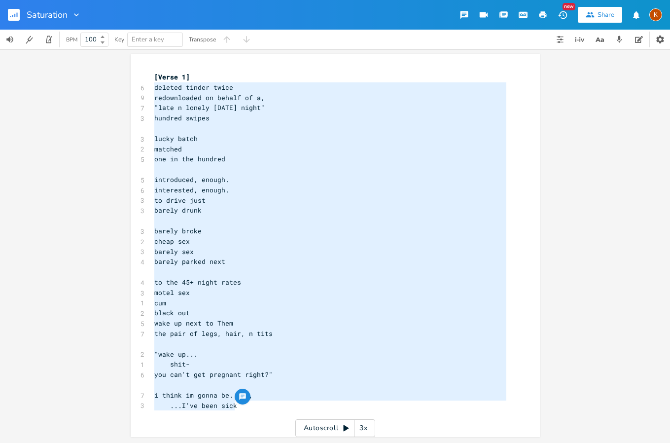
drag, startPoint x: 258, startPoint y: 409, endPoint x: 145, endPoint y: 91, distance: 338.1
click at [145, 91] on div "deleted tinder twice redownloaded on behalf of a, "late n lonely friday night" …" at bounding box center [335, 245] width 409 height 383
click at [176, 326] on span "wake up next to Them" at bounding box center [193, 322] width 79 height 9
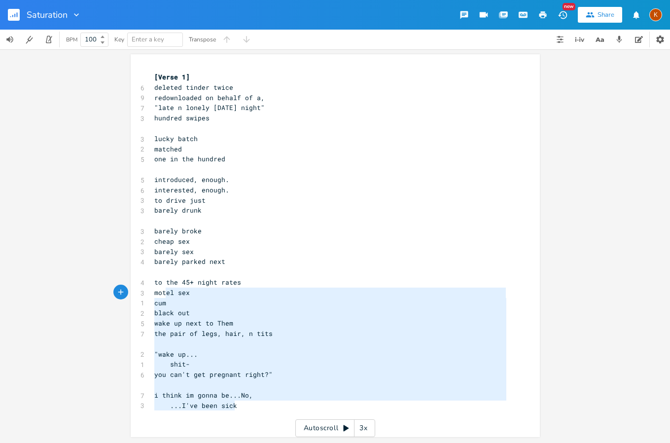
type textarea "deleted tinder twice redownloaded on behalf of a, "late n lonely friday night" …"
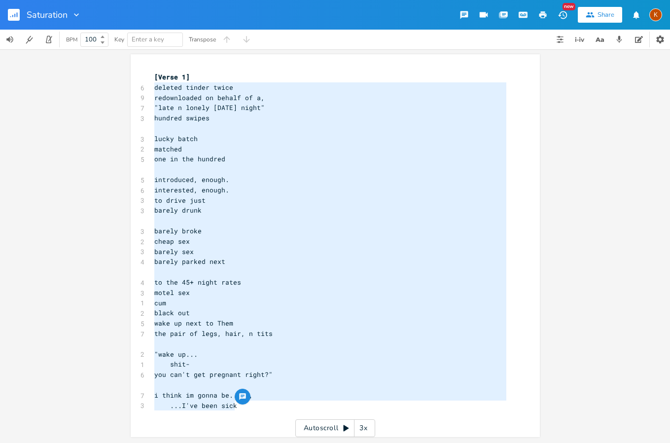
drag, startPoint x: 215, startPoint y: 383, endPoint x: 122, endPoint y: 89, distance: 307.9
click at [122, 89] on div "deleted tinder twice redownloaded on behalf of a, "late n lonely friday night" …" at bounding box center [335, 245] width 670 height 393
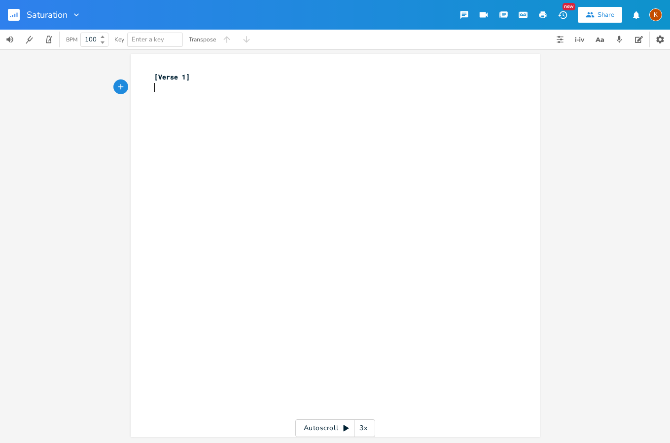
click at [16, 6] on button "button" at bounding box center [18, 15] width 20 height 24
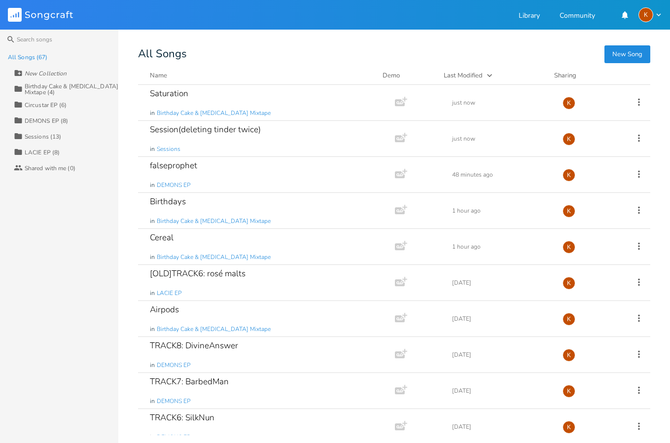
click at [35, 54] on div "All Songs (67)" at bounding box center [27, 57] width 39 height 6
click at [49, 139] on div "Sessions (13)" at bounding box center [43, 137] width 36 height 6
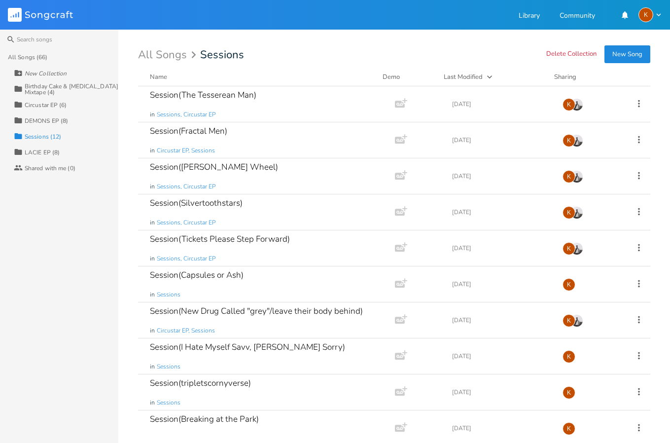
click at [627, 58] on button "New Song" at bounding box center [627, 54] width 46 height 18
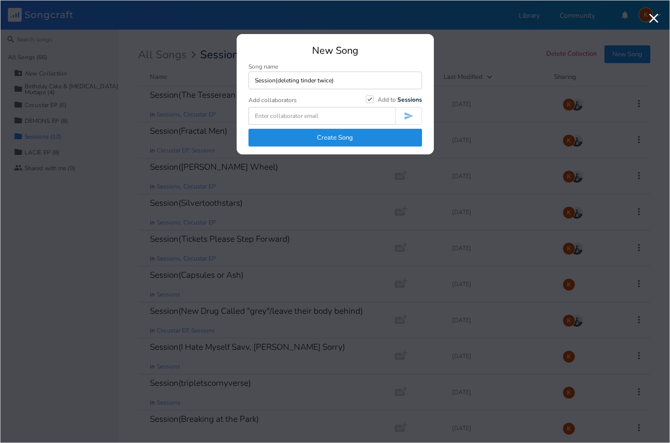
type input "Session(deleting tinder twice)"
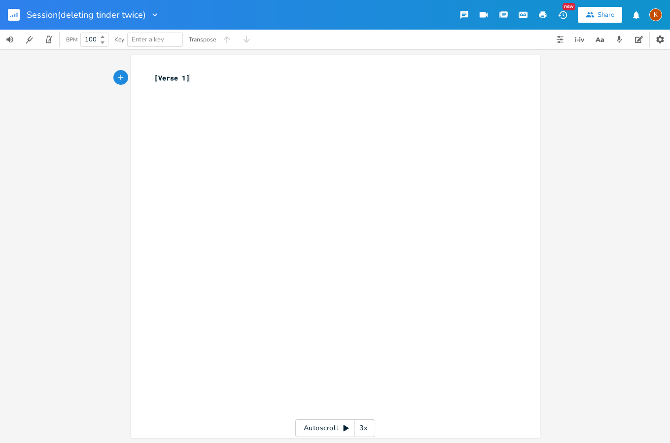
click at [131, 120] on div "xxxxxxxxxx [Verse 1] ​" at bounding box center [335, 246] width 409 height 383
click at [158, 108] on div "xxxxxxxxxx [Verse 1] ​" at bounding box center [342, 256] width 381 height 370
